Goal: Task Accomplishment & Management: Use online tool/utility

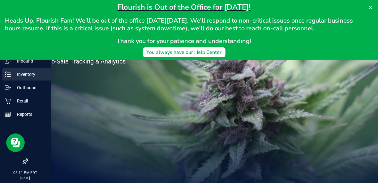
click at [32, 74] on p "Inventory" at bounding box center [29, 74] width 37 height 7
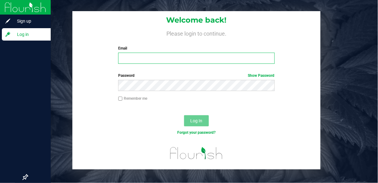
type input "[EMAIL_ADDRESS][DOMAIN_NAME]"
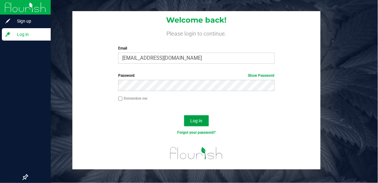
click at [189, 121] on button "Log In" at bounding box center [196, 120] width 25 height 11
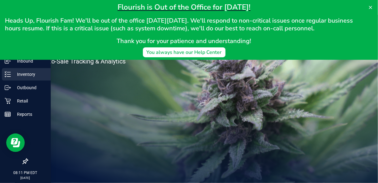
click at [11, 75] on p "Inventory" at bounding box center [29, 74] width 37 height 7
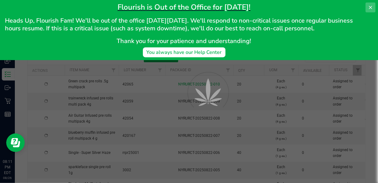
click at [369, 8] on icon at bounding box center [370, 7] width 5 height 5
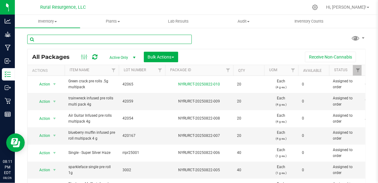
click at [129, 38] on input "text" at bounding box center [109, 39] width 165 height 9
type input "pre roll"
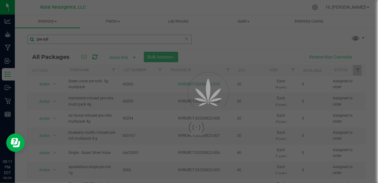
click at [118, 38] on div at bounding box center [189, 91] width 378 height 183
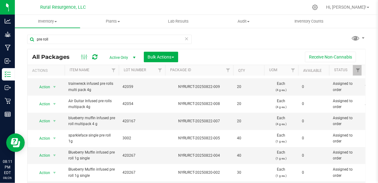
scroll to position [15, 0]
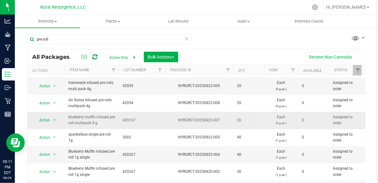
click at [126, 118] on span "420167" at bounding box center [141, 120] width 39 height 6
click at [126, 118] on input "420167" at bounding box center [140, 120] width 44 height 10
type input "3001"
click at [113, 114] on div "All Packages Active Only Active Only Lab Samples Locked All Bulk Actions Add to…" at bounding box center [196, 127] width 338 height 157
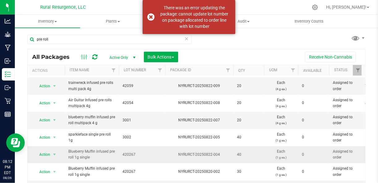
click at [126, 156] on td "420267" at bounding box center [142, 154] width 46 height 17
click at [134, 153] on input "420267" at bounding box center [140, 155] width 44 height 10
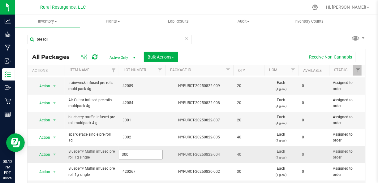
type input "3001"
click at [128, 121] on div "All Packages Active Only Active Only Lab Samples Locked All Bulk Actions Add to…" at bounding box center [196, 127] width 338 height 157
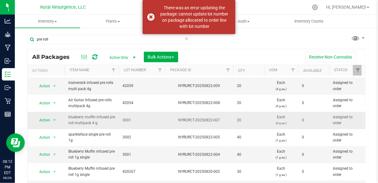
click at [129, 119] on span "3001" at bounding box center [141, 120] width 39 height 6
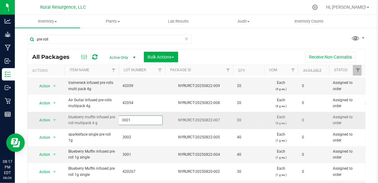
click at [134, 118] on input "3001" at bounding box center [140, 120] width 44 height 10
type input "2006"
click at [196, 58] on div "All Packages Active Only Active Only Lab Samples Locked All Bulk Actions Add to…" at bounding box center [196, 127] width 338 height 157
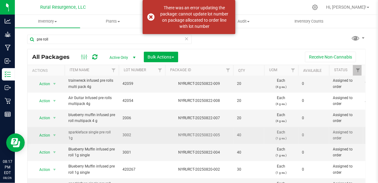
scroll to position [18, 0]
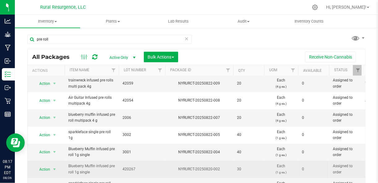
click at [122, 170] on span "420267" at bounding box center [141, 169] width 39 height 6
click at [126, 168] on input "420267" at bounding box center [140, 169] width 44 height 10
type input "3002"
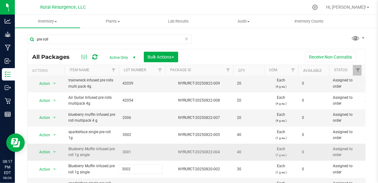
click at [140, 152] on div "All Packages Active Only Active Only Lab Samples Locked All Bulk Actions Add to…" at bounding box center [196, 127] width 338 height 157
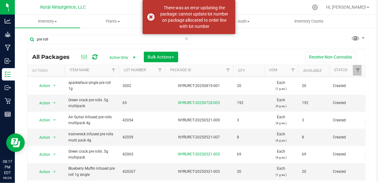
scroll to position [144, 0]
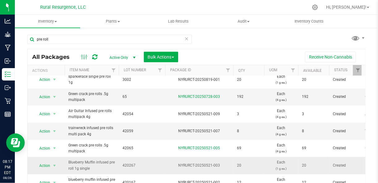
click at [131, 162] on span "420267" at bounding box center [141, 165] width 39 height 6
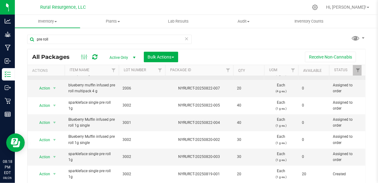
scroll to position [49, 0]
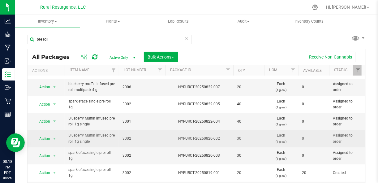
click at [123, 137] on span "3002" at bounding box center [141, 138] width 39 height 6
type input "3001"
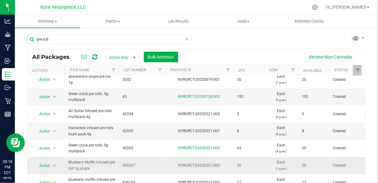
scroll to position [144, 0]
click at [131, 162] on div "All Packages Active Only Active Only Lab Samples Locked All Bulk Actions Add to…" at bounding box center [196, 127] width 338 height 157
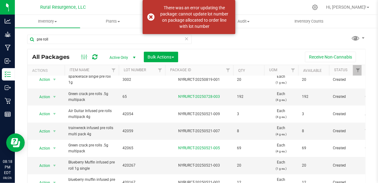
click at [131, 162] on span "420267" at bounding box center [141, 165] width 39 height 6
click at [131, 162] on input "420267" at bounding box center [140, 166] width 44 height 10
type input "7"
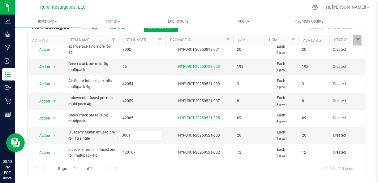
scroll to position [31, 0]
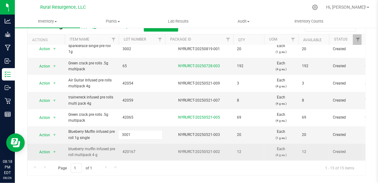
type input "3001"
click at [133, 147] on div "All Packages Active Only Active Only Lab Samples Locked All Bulk Actions Add to…" at bounding box center [196, 96] width 338 height 157
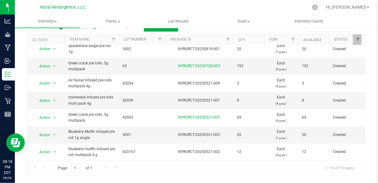
click at [133, 149] on span "420167" at bounding box center [141, 152] width 39 height 6
click at [133, 147] on input "420167" at bounding box center [140, 152] width 44 height 10
type input "2006"
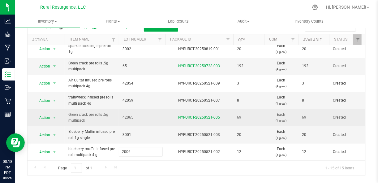
click at [139, 115] on div "All Packages Active Only Active Only Lab Samples Locked All Bulk Actions Add to…" at bounding box center [196, 96] width 338 height 157
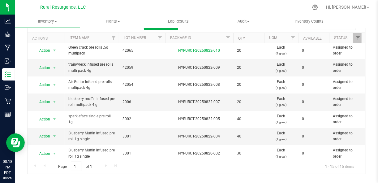
scroll to position [2, 0]
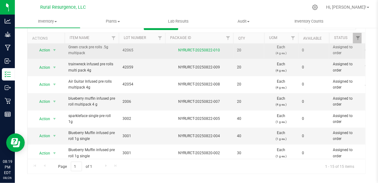
click at [129, 50] on span "42065" at bounding box center [141, 50] width 39 height 6
click at [129, 50] on input "42065" at bounding box center [140, 50] width 44 height 10
type input "2012"
click at [113, 68] on div "All Packages Active Only Active Only Lab Samples Locked All Bulk Actions Add to…" at bounding box center [196, 95] width 338 height 157
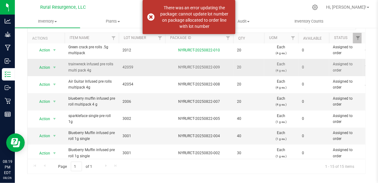
click at [128, 64] on span "42059" at bounding box center [141, 67] width 39 height 6
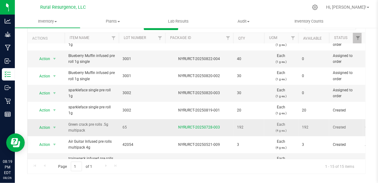
scroll to position [86, 0]
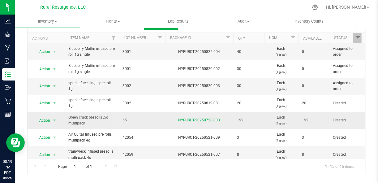
click at [127, 118] on span "65" at bounding box center [141, 120] width 39 height 6
click at [127, 118] on input "65" at bounding box center [140, 120] width 44 height 10
type input "2012"
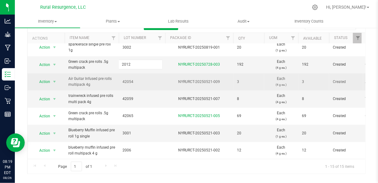
scroll to position [33, 0]
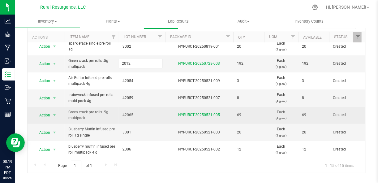
click at [137, 107] on div "All Packages Active Only Active Only Lab Samples Locked All Bulk Actions Add to…" at bounding box center [196, 94] width 338 height 157
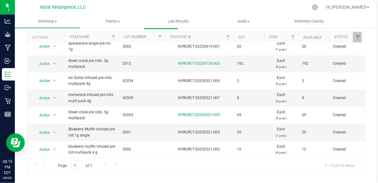
scroll to position [142, 0]
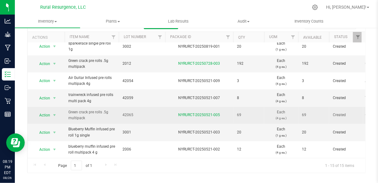
click at [127, 112] on span "42065" at bounding box center [141, 115] width 39 height 6
click at [127, 112] on input "42065" at bounding box center [140, 115] width 44 height 10
type input "2012"
click at [130, 94] on div "All Packages Active Only Active Only Lab Samples Locked All Bulk Actions Add to…" at bounding box center [196, 94] width 338 height 157
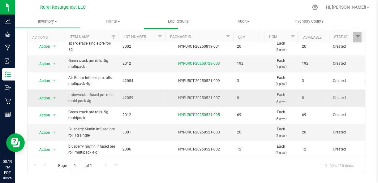
click at [128, 97] on span "42059" at bounding box center [141, 98] width 39 height 6
click at [128, 97] on input "42059" at bounding box center [140, 98] width 44 height 10
type input "2007"
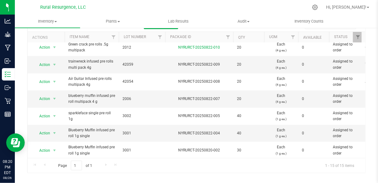
scroll to position [3, 0]
click at [128, 64] on div "All Packages Active Only Active Only Lab Samples Locked All Bulk Actions Add to…" at bounding box center [196, 94] width 338 height 157
click at [128, 64] on span "42059" at bounding box center [141, 65] width 39 height 6
click at [128, 64] on input "42059" at bounding box center [140, 65] width 44 height 10
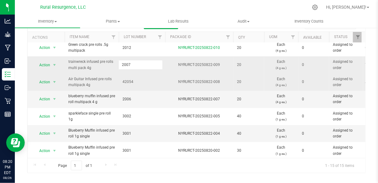
type input "2007"
click at [120, 78] on div "All Packages Active Only Active Only Lab Samples Locked All Bulk Actions Add to…" at bounding box center [196, 94] width 338 height 157
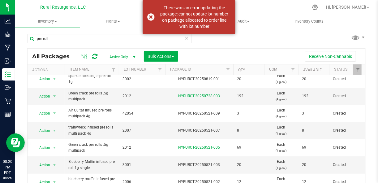
scroll to position [144, 0]
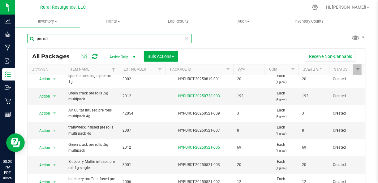
click at [92, 40] on input "pre roll" at bounding box center [109, 38] width 165 height 9
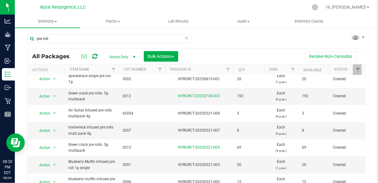
click at [133, 58] on span "select" at bounding box center [134, 56] width 5 height 5
click at [113, 95] on li "All" at bounding box center [120, 94] width 33 height 9
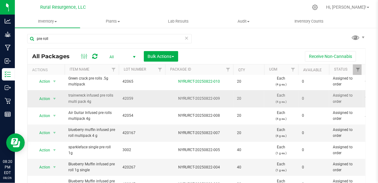
scroll to position [3, 0]
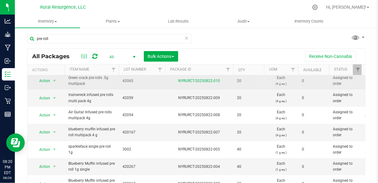
click at [131, 80] on span "42065" at bounding box center [141, 81] width 39 height 6
click at [131, 80] on input "42065" at bounding box center [140, 81] width 44 height 10
type input "2012"
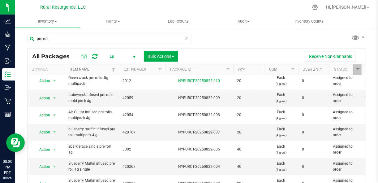
click at [83, 69] on link "Item Name" at bounding box center [80, 69] width 20 height 4
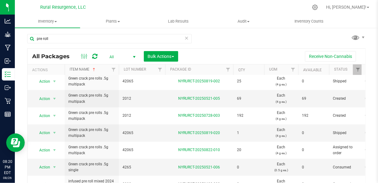
scroll to position [208, 0]
click at [129, 131] on span "42065" at bounding box center [141, 133] width 39 height 6
click at [129, 131] on input "42065" at bounding box center [140, 133] width 44 height 10
type input "2012"
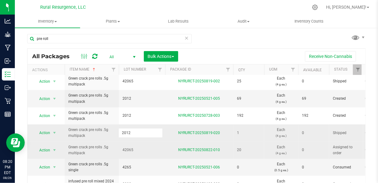
click at [126, 147] on div "All Packages All Active Only Lab Samples Locked All Bulk Actions Add to manufac…" at bounding box center [196, 126] width 338 height 157
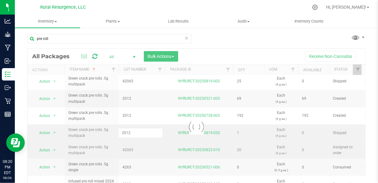
click at [126, 147] on div at bounding box center [197, 127] width 338 height 156
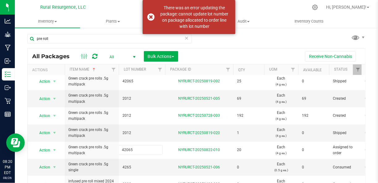
click at [126, 147] on input "42065" at bounding box center [140, 150] width 44 height 10
type input "2012"
click at [126, 165] on div "All Packages All Active Only Lab Samples Locked All Bulk Actions Add to manufac…" at bounding box center [196, 126] width 338 height 157
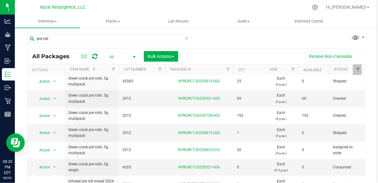
click at [126, 165] on span "4265" at bounding box center [141, 167] width 39 height 6
click at [126, 165] on input "4265" at bounding box center [140, 167] width 44 height 10
type input "2012"
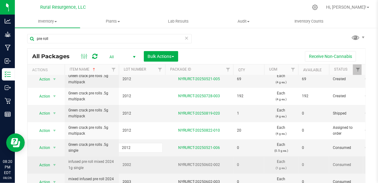
click at [129, 159] on div "All Packages All Active Only Lab Samples Locked All Bulk Actions Add to manufac…" at bounding box center [196, 126] width 338 height 157
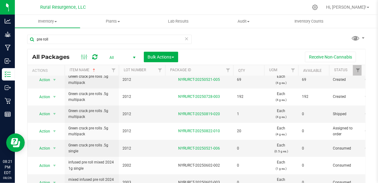
scroll to position [33, 0]
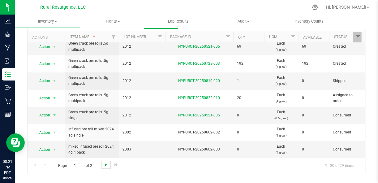
click at [106, 165] on span "Go to the next page" at bounding box center [106, 164] width 5 height 5
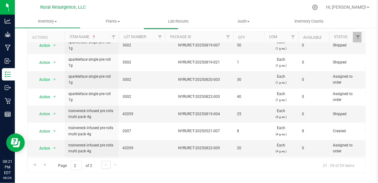
scroll to position [37, 0]
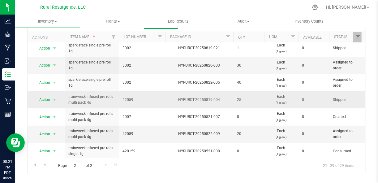
click at [129, 97] on span "42059" at bounding box center [141, 100] width 39 height 6
click at [129, 97] on input "42059" at bounding box center [140, 100] width 44 height 10
type input "2007"
click at [127, 130] on div "All Packages All Active Only Lab Samples Locked All Bulk Actions Add to manufac…" at bounding box center [196, 94] width 338 height 157
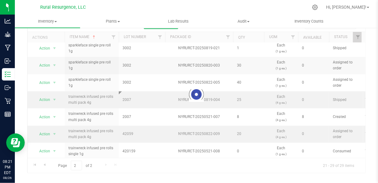
click at [127, 130] on div at bounding box center [197, 94] width 338 height 156
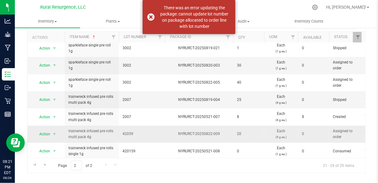
click at [127, 132] on span "42059" at bounding box center [141, 134] width 39 height 6
click at [127, 132] on input "42059" at bounding box center [140, 134] width 44 height 10
type input "2007"
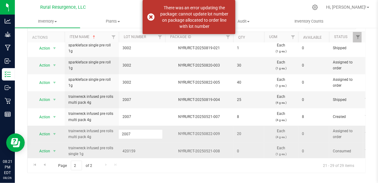
click at [131, 149] on div "All Packages All Active Only Lab Samples Locked All Bulk Actions Add to manufac…" at bounding box center [196, 94] width 338 height 157
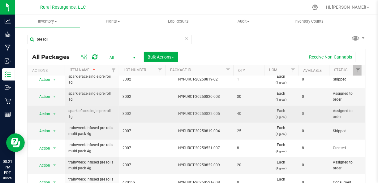
scroll to position [33, 0]
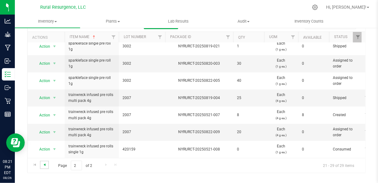
click at [44, 163] on span "Go to the previous page" at bounding box center [44, 164] width 5 height 5
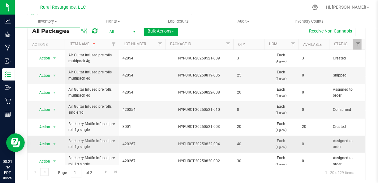
scroll to position [19, 0]
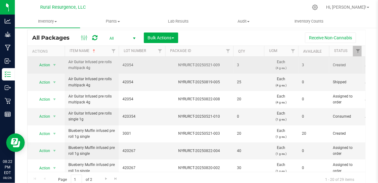
click at [129, 66] on span "42054" at bounding box center [141, 65] width 39 height 6
click at [129, 66] on input "42054" at bounding box center [140, 65] width 44 height 10
type input "2008"
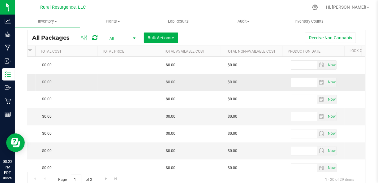
scroll to position [0, 0]
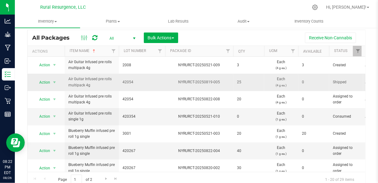
click at [136, 77] on td "42054" at bounding box center [142, 82] width 46 height 17
click at [126, 80] on input "42054" at bounding box center [140, 82] width 44 height 10
type input "2008"
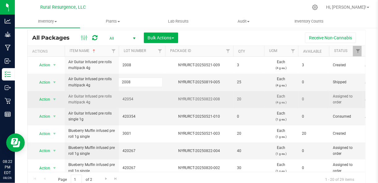
click at [128, 100] on div "All Packages All Active Only Lab Samples Locked All Bulk Actions Add to manufac…" at bounding box center [196, 108] width 338 height 157
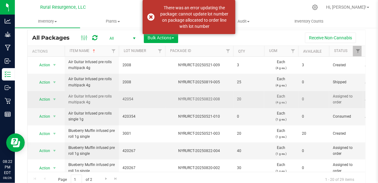
click at [128, 98] on span "42054" at bounding box center [141, 99] width 39 height 6
click at [128, 98] on input "42054" at bounding box center [140, 99] width 44 height 10
type input "2008"
click at [130, 115] on div "All Packages All Active Only Lab Samples Locked All Bulk Actions Add to manufac…" at bounding box center [196, 108] width 338 height 157
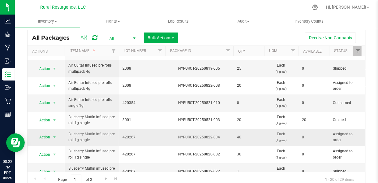
click at [129, 135] on span "420267" at bounding box center [141, 137] width 39 height 6
click at [129, 135] on input "420267" at bounding box center [140, 137] width 44 height 10
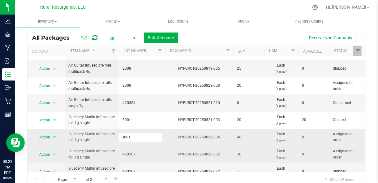
type input "3001"
click at [128, 150] on div "All Packages All Active Only Lab Samples Locked All Bulk Actions Add to manufac…" at bounding box center [196, 108] width 338 height 157
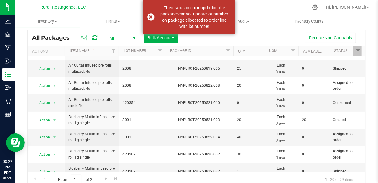
click at [128, 151] on span "420267" at bounding box center [141, 154] width 39 height 6
click at [128, 151] on input "420267" at bounding box center [140, 154] width 44 height 10
type input "3001"
click at [128, 151] on input "3001" at bounding box center [140, 154] width 44 height 10
click at [128, 137] on div "All Packages All Active Only Lab Samples Locked All Bulk Actions Add to manufac…" at bounding box center [196, 108] width 338 height 157
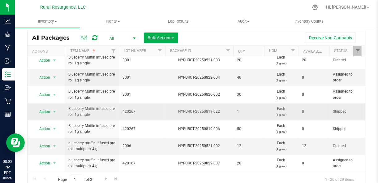
click at [127, 113] on span "420267" at bounding box center [141, 112] width 39 height 6
click at [127, 113] on input "420267" at bounding box center [140, 112] width 44 height 10
type input "3001"
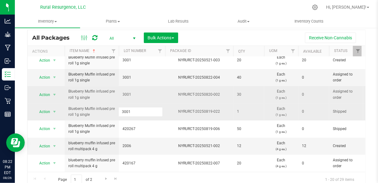
click at [129, 94] on div "All Packages All Active Only Lab Samples Locked All Bulk Actions Add to manufac…" at bounding box center [196, 108] width 338 height 157
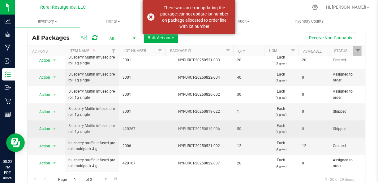
click at [129, 127] on span "420267" at bounding box center [141, 129] width 39 height 6
click at [129, 127] on input "420267" at bounding box center [140, 129] width 44 height 10
type input "3001"
click at [128, 111] on div "All Packages All Active Only Lab Samples Locked All Bulk Actions Add to manufac…" at bounding box center [196, 108] width 338 height 157
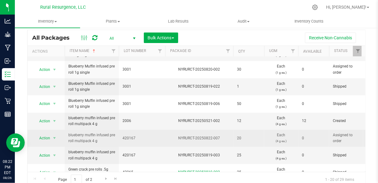
click at [131, 135] on span "420167" at bounding box center [141, 138] width 39 height 6
type input "2006"
click at [131, 152] on div "All Packages All Active Only Lab Samples Locked All Bulk Actions Add to manufac…" at bounding box center [196, 108] width 338 height 157
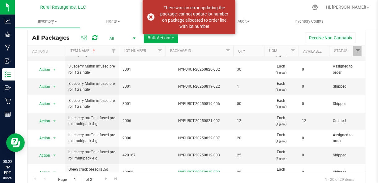
click at [131, 152] on span "420167" at bounding box center [141, 155] width 39 height 6
click at [131, 152] on input "420167" at bounding box center [140, 155] width 44 height 10
type input "2006"
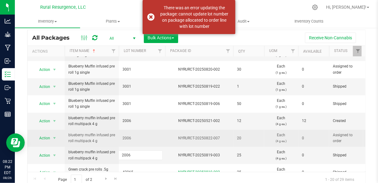
click at [129, 140] on div "All Packages All Active Only Lab Samples Locked All Bulk Actions Add to manufac…" at bounding box center [196, 108] width 338 height 157
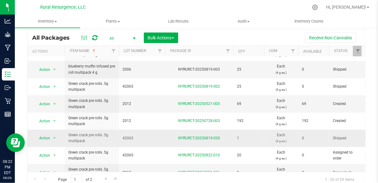
click at [126, 135] on span "42065" at bounding box center [141, 138] width 39 height 6
click at [126, 134] on input "42065" at bounding box center [140, 138] width 44 height 10
type input "2012"
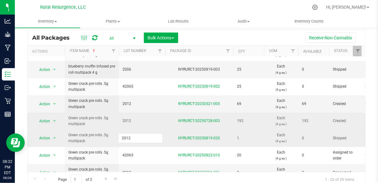
click at [129, 121] on div "All Packages All Active Only Lab Samples Locked All Bulk Actions Add to manufac…" at bounding box center [196, 108] width 338 height 157
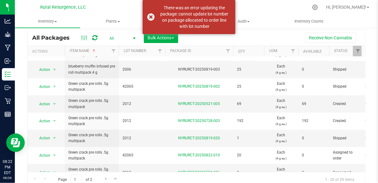
click at [128, 153] on span "42065" at bounding box center [141, 155] width 39 height 6
click at [128, 153] on input "42065" at bounding box center [140, 155] width 44 height 10
type input "2012"
click at [129, 138] on div "All Packages All Active Only Lab Samples Locked All Bulk Actions Add to manufac…" at bounding box center [196, 108] width 338 height 157
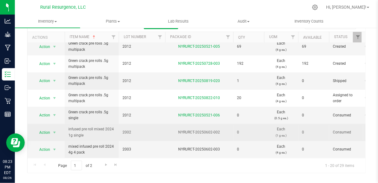
click at [128, 129] on span "2002" at bounding box center [141, 132] width 39 height 6
click at [128, 128] on input "2002" at bounding box center [140, 132] width 44 height 10
click at [131, 103] on div "All Packages All Active Only Lab Samples Locked All Bulk Actions Add to manufac…" at bounding box center [196, 94] width 338 height 157
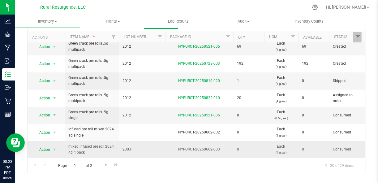
click at [128, 146] on span "2003" at bounding box center [141, 149] width 39 height 6
click at [128, 146] on input "2003" at bounding box center [140, 149] width 44 height 10
type input "0"
click at [143, 115] on div "All Packages All Active Only Lab Samples Locked All Bulk Actions Add to manufac…" at bounding box center [196, 94] width 338 height 157
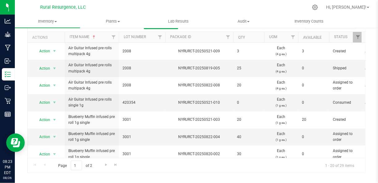
scroll to position [31, 0]
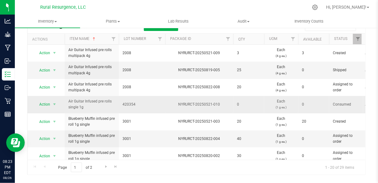
click at [130, 104] on span "420354" at bounding box center [141, 104] width 39 height 6
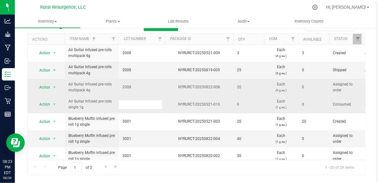
click at [144, 84] on div "All Packages All Active Only Lab Samples Locked All Bulk Actions Add to manufac…" at bounding box center [196, 96] width 338 height 157
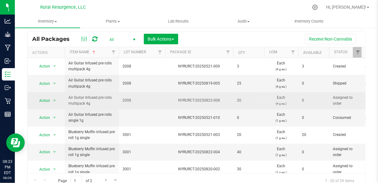
scroll to position [0, 0]
